Goal: Task Accomplishment & Management: Manage account settings

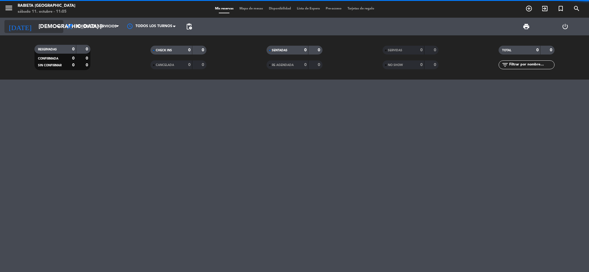
click at [51, 27] on input "[DEMOGRAPHIC_DATA] [DATE]" at bounding box center [70, 26] width 69 height 12
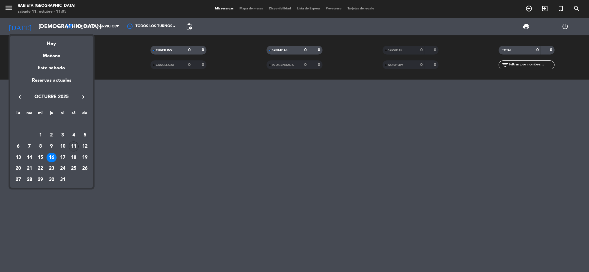
click at [73, 143] on div "11" at bounding box center [74, 146] width 10 height 10
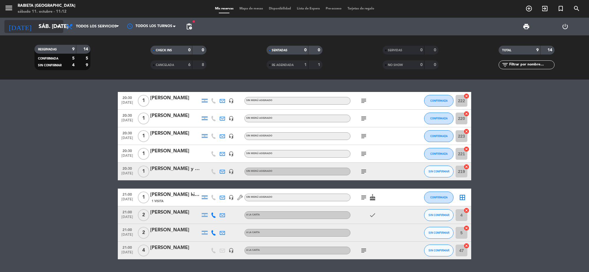
click at [47, 23] on input "sáb. [DATE]" at bounding box center [70, 26] width 69 height 12
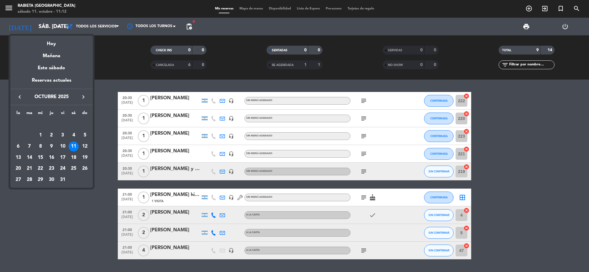
click at [49, 153] on div "16" at bounding box center [52, 158] width 10 height 10
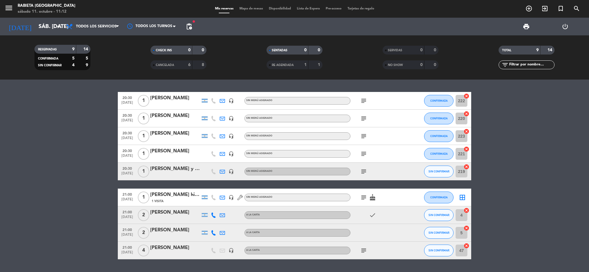
type input "[DEMOGRAPHIC_DATA] [DATE]"
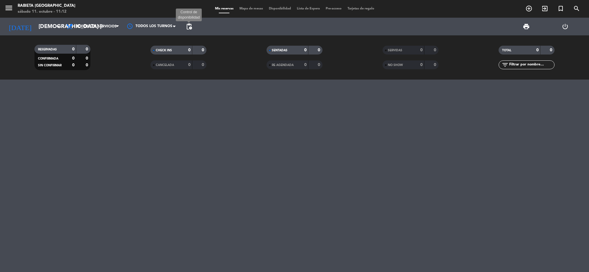
click at [186, 24] on span "pending_actions" at bounding box center [189, 26] width 7 height 7
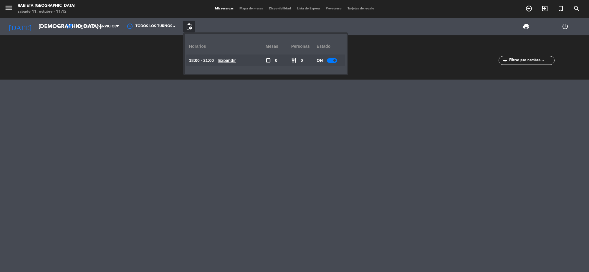
click at [330, 58] on div at bounding box center [332, 60] width 10 height 4
click at [337, 61] on div at bounding box center [334, 60] width 10 height 4
click at [186, 24] on span "pending_actions" at bounding box center [189, 26] width 7 height 7
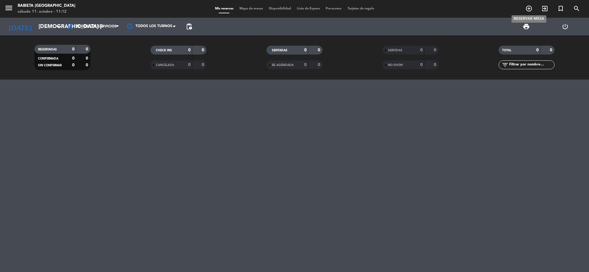
click at [527, 8] on icon "add_circle_outline" at bounding box center [528, 8] width 7 height 7
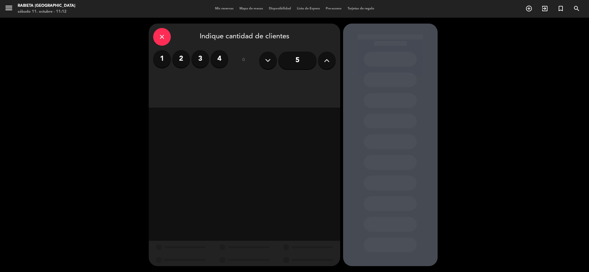
click at [160, 57] on label "1" at bounding box center [162, 59] width 18 height 18
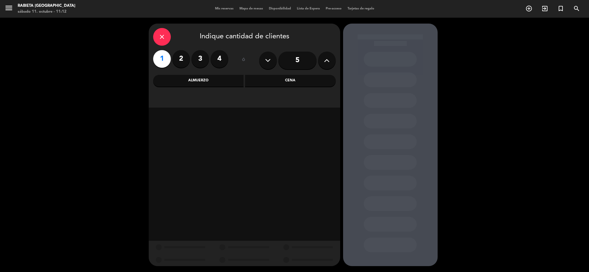
click at [256, 83] on div "Cena" at bounding box center [290, 81] width 91 height 12
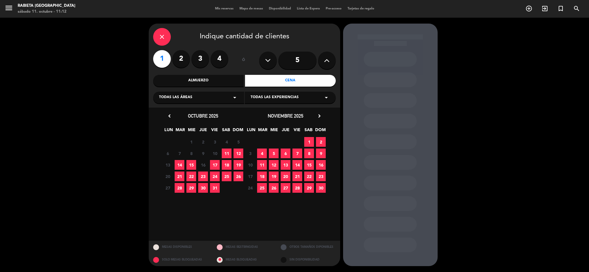
click at [161, 41] on div "close" at bounding box center [162, 37] width 18 height 18
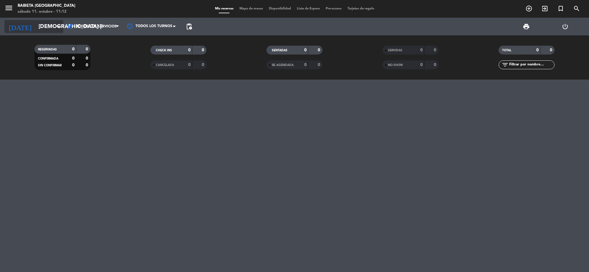
click at [55, 27] on icon "arrow_drop_down" at bounding box center [58, 26] width 7 height 7
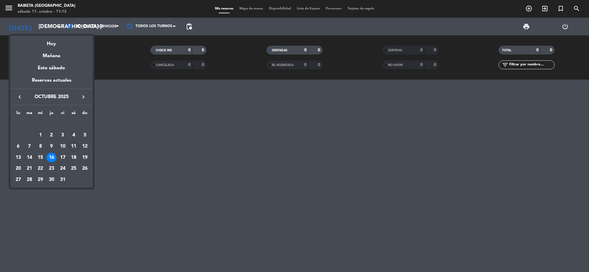
click at [64, 155] on div "17" at bounding box center [63, 158] width 10 height 10
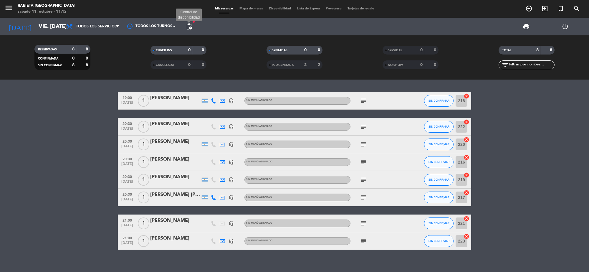
click at [192, 24] on span "pending_actions" at bounding box center [189, 26] width 7 height 7
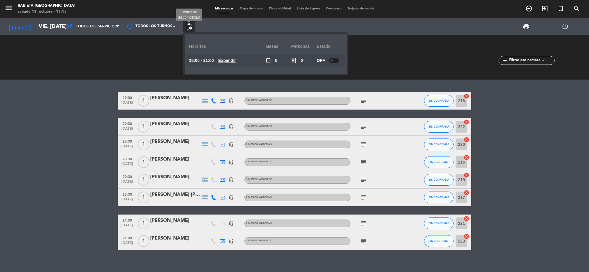
click at [186, 27] on span "pending_actions" at bounding box center [189, 26] width 7 height 7
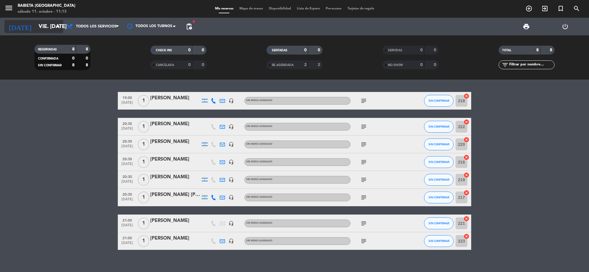
click at [44, 25] on input "vie. [DATE]" at bounding box center [70, 26] width 69 height 12
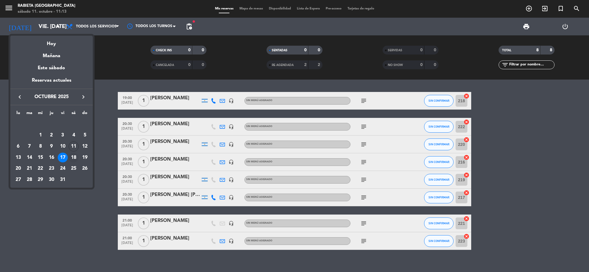
click at [72, 157] on div "18" at bounding box center [74, 158] width 10 height 10
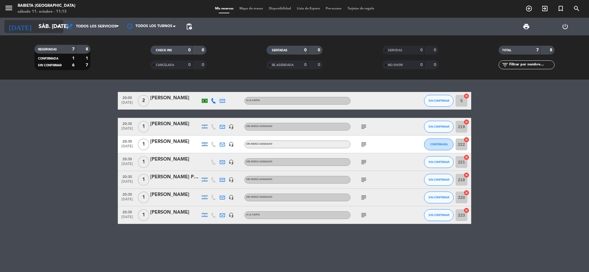
click at [47, 27] on input "sáb. [DATE]" at bounding box center [70, 26] width 69 height 12
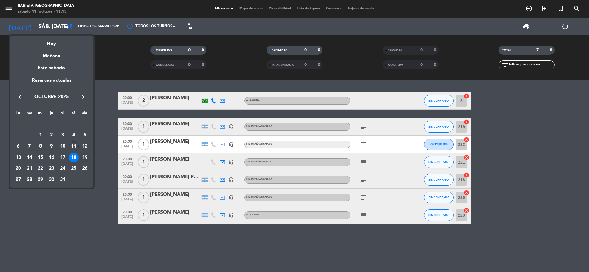
click at [86, 157] on div "19" at bounding box center [85, 158] width 10 height 10
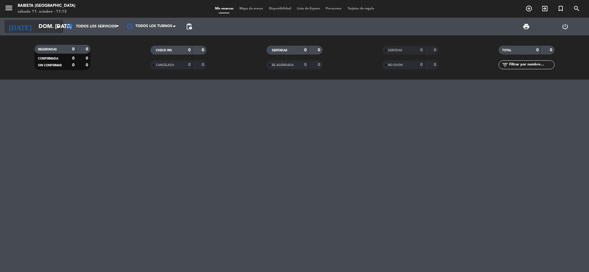
click at [55, 27] on icon "arrow_drop_down" at bounding box center [58, 26] width 7 height 7
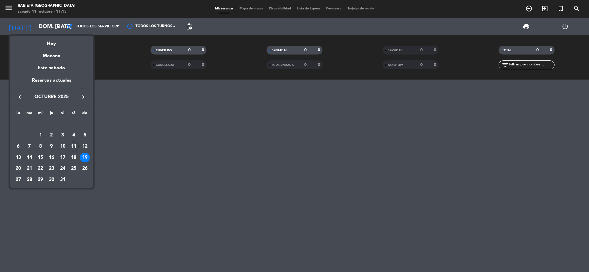
click at [60, 170] on div "24" at bounding box center [63, 168] width 10 height 10
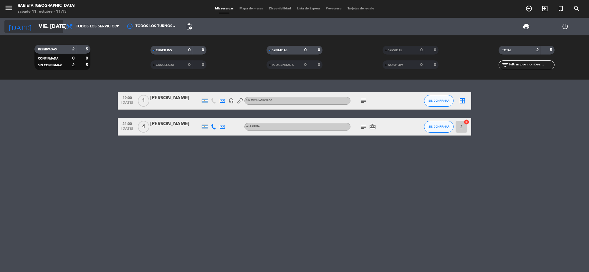
click at [45, 24] on input "vie. [DATE]" at bounding box center [70, 26] width 69 height 12
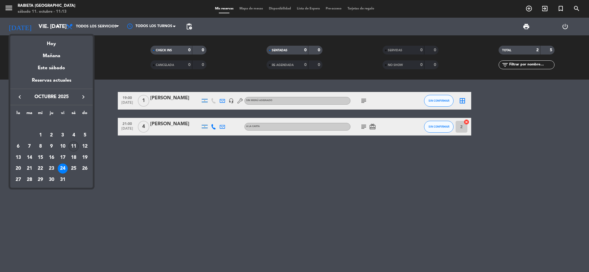
click at [72, 144] on div "11" at bounding box center [74, 146] width 10 height 10
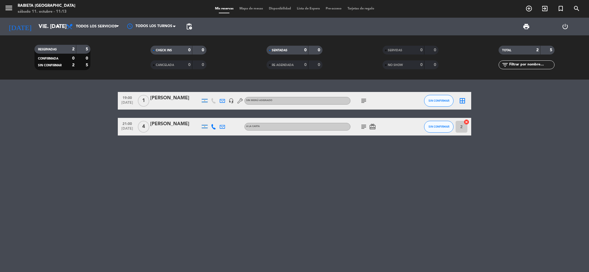
type input "sáb. [DATE]"
